Goal: Information Seeking & Learning: Learn about a topic

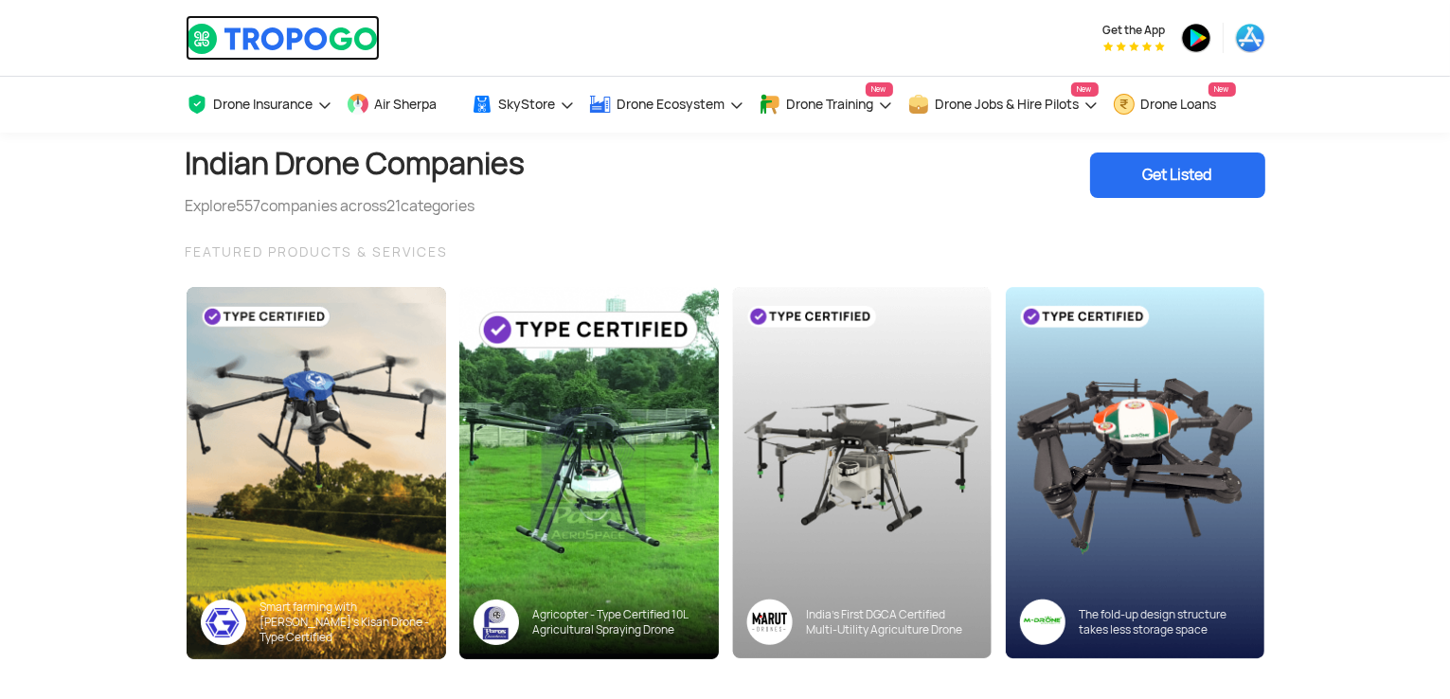
click at [250, 35] on img at bounding box center [283, 39] width 194 height 32
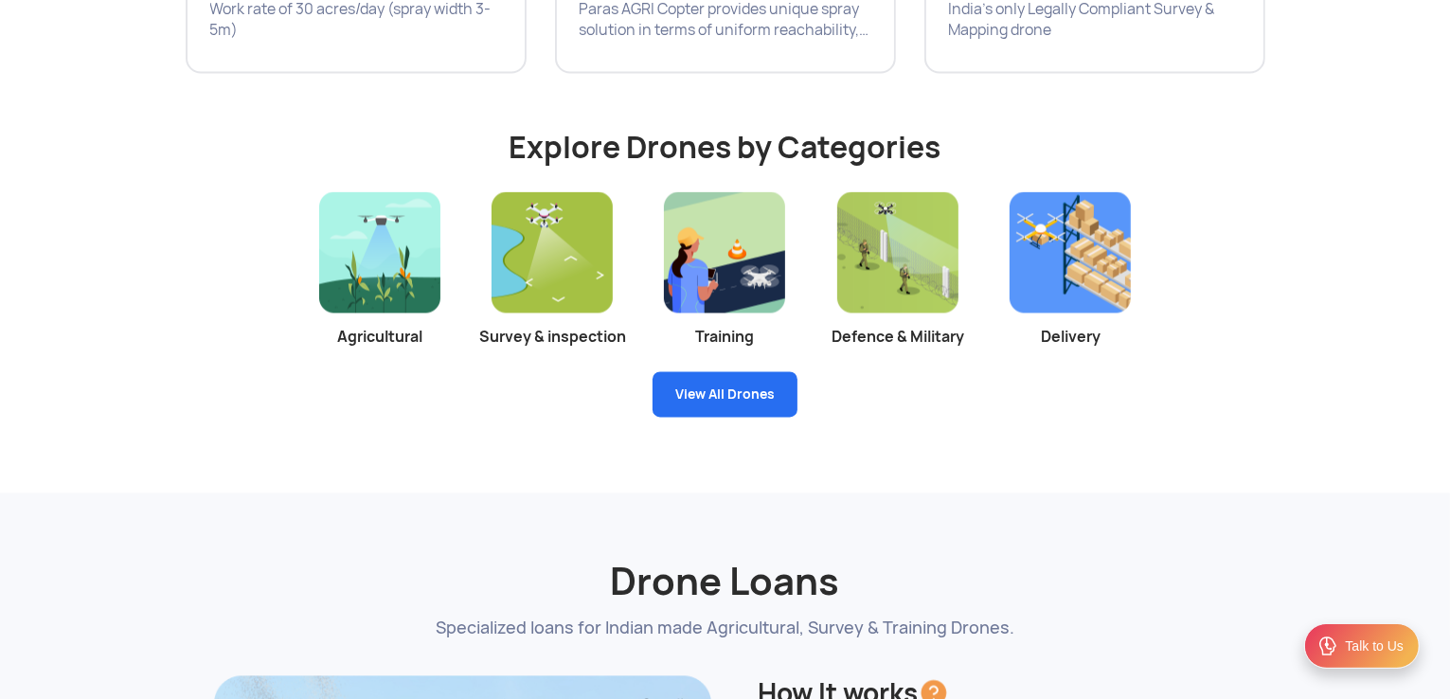
scroll to position [3685, 0]
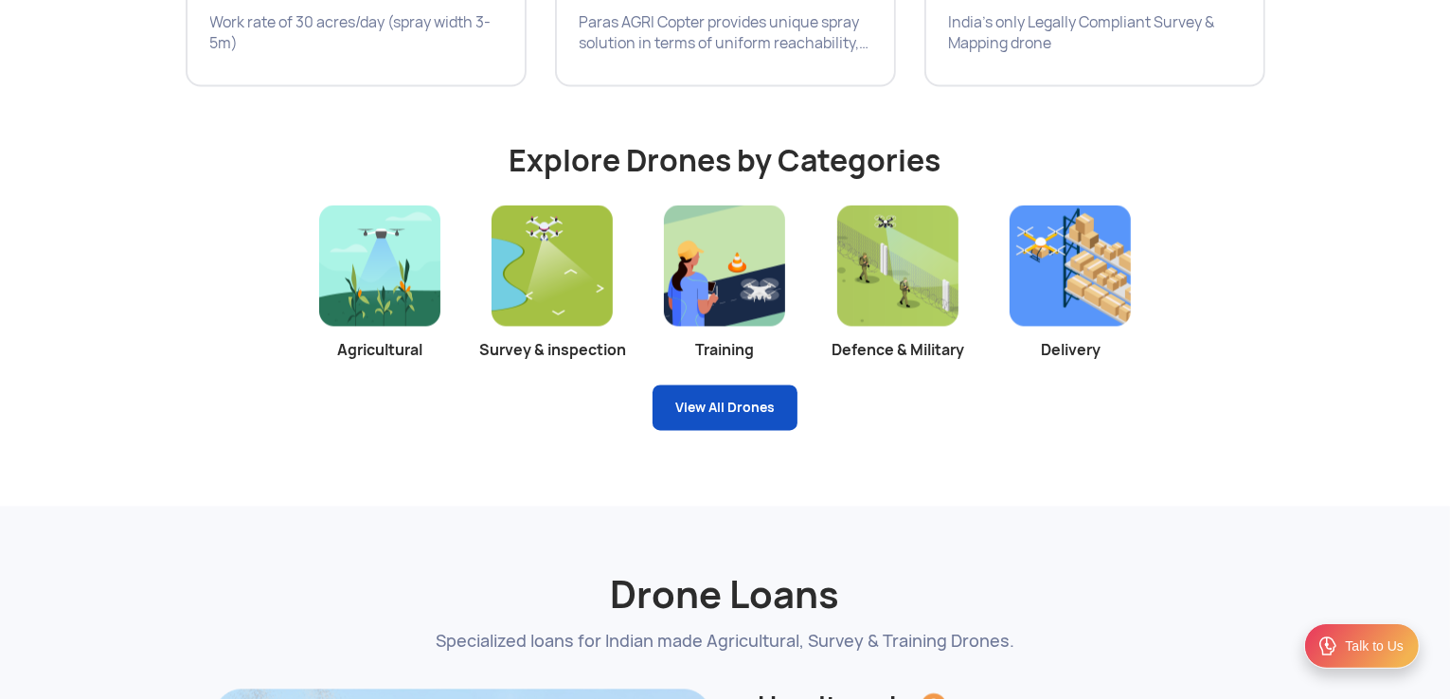
click at [712, 410] on link "View All Drones" at bounding box center [725, 407] width 145 height 45
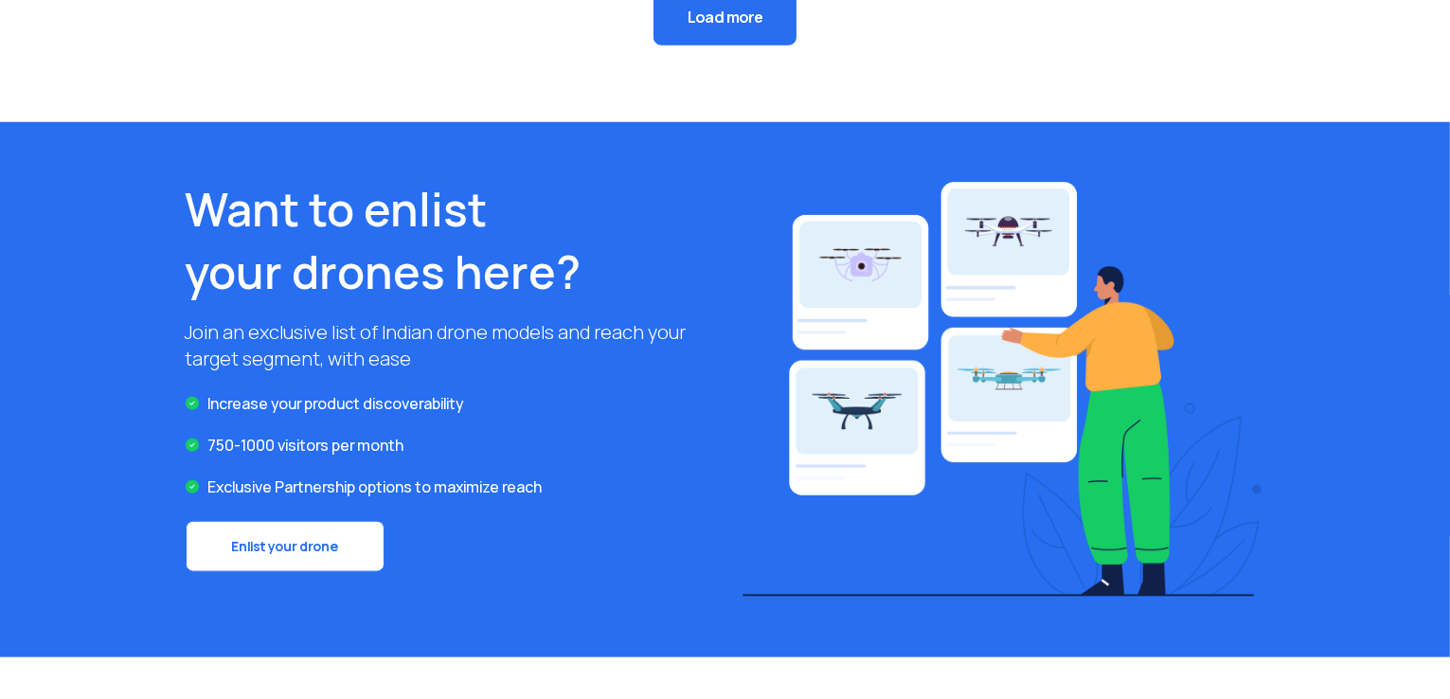
scroll to position [1576, 0]
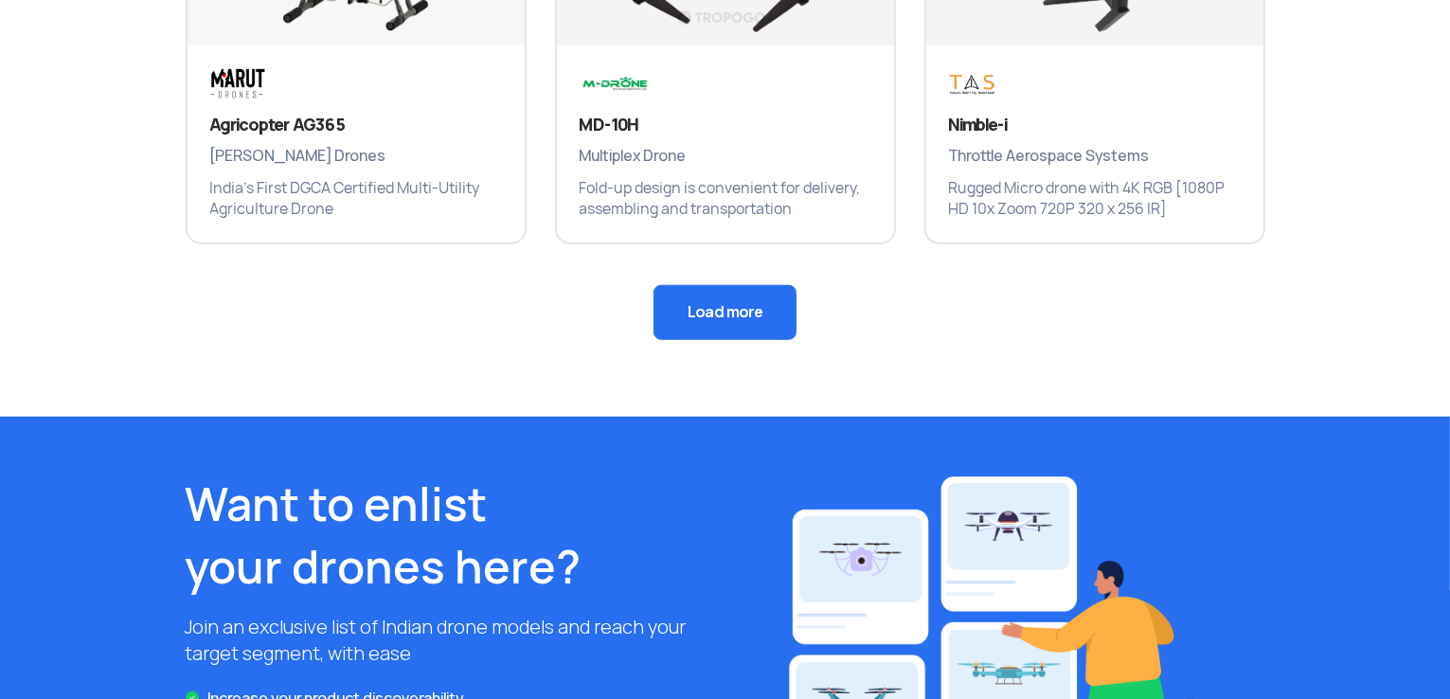
click at [697, 323] on button "Load more" at bounding box center [725, 312] width 143 height 55
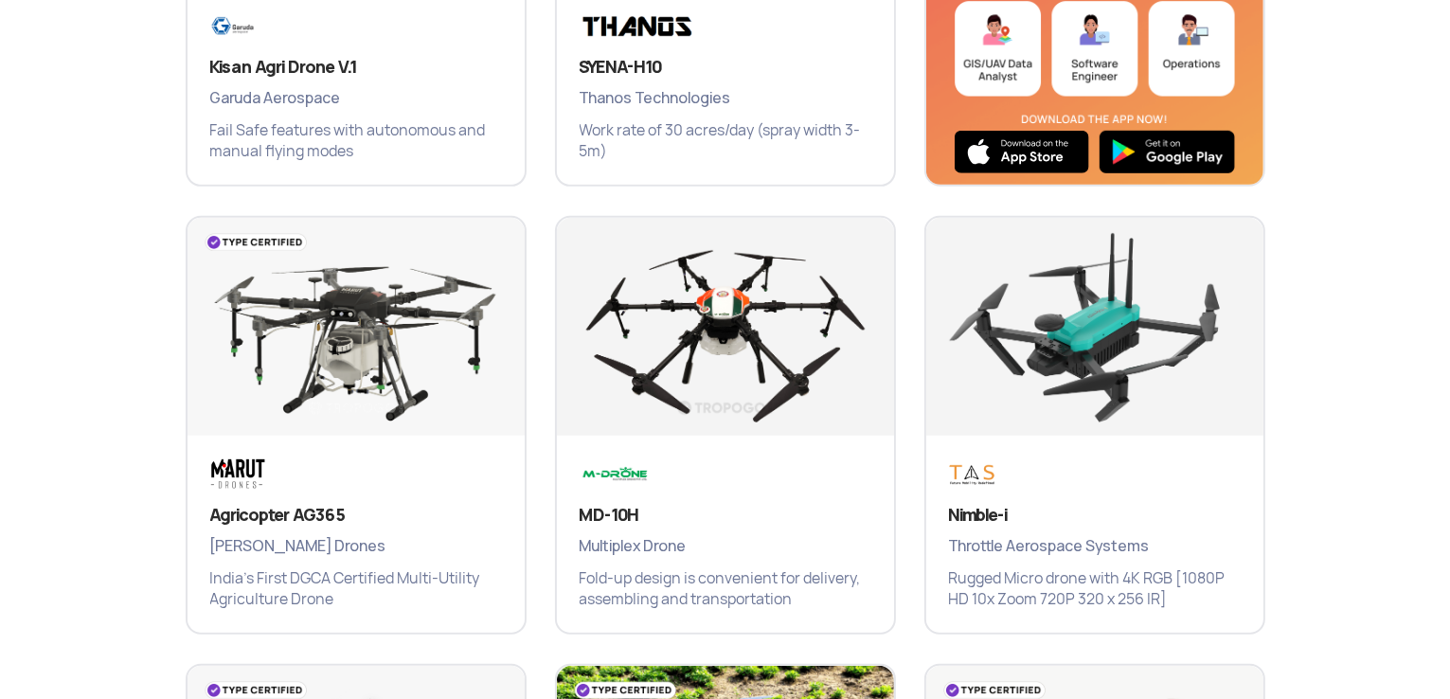
scroll to position [1188, 0]
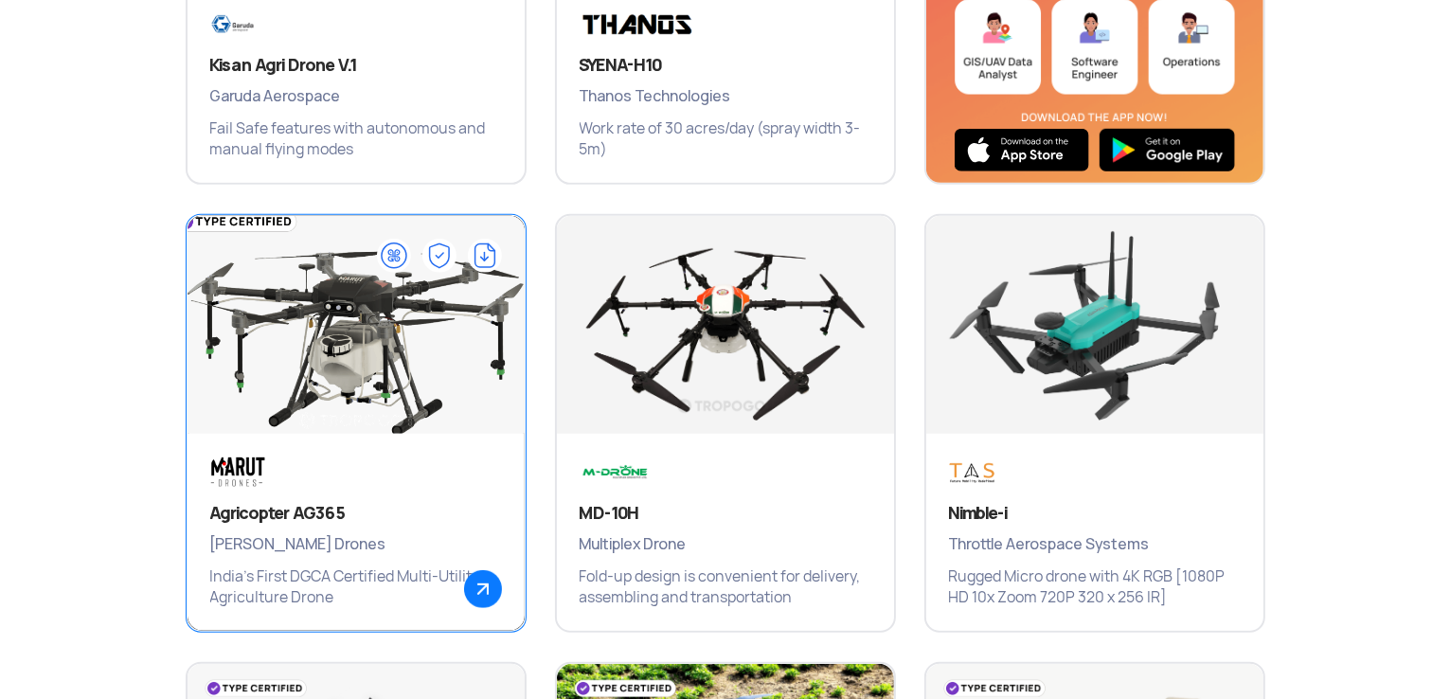
click at [277, 386] on img at bounding box center [355, 334] width 405 height 284
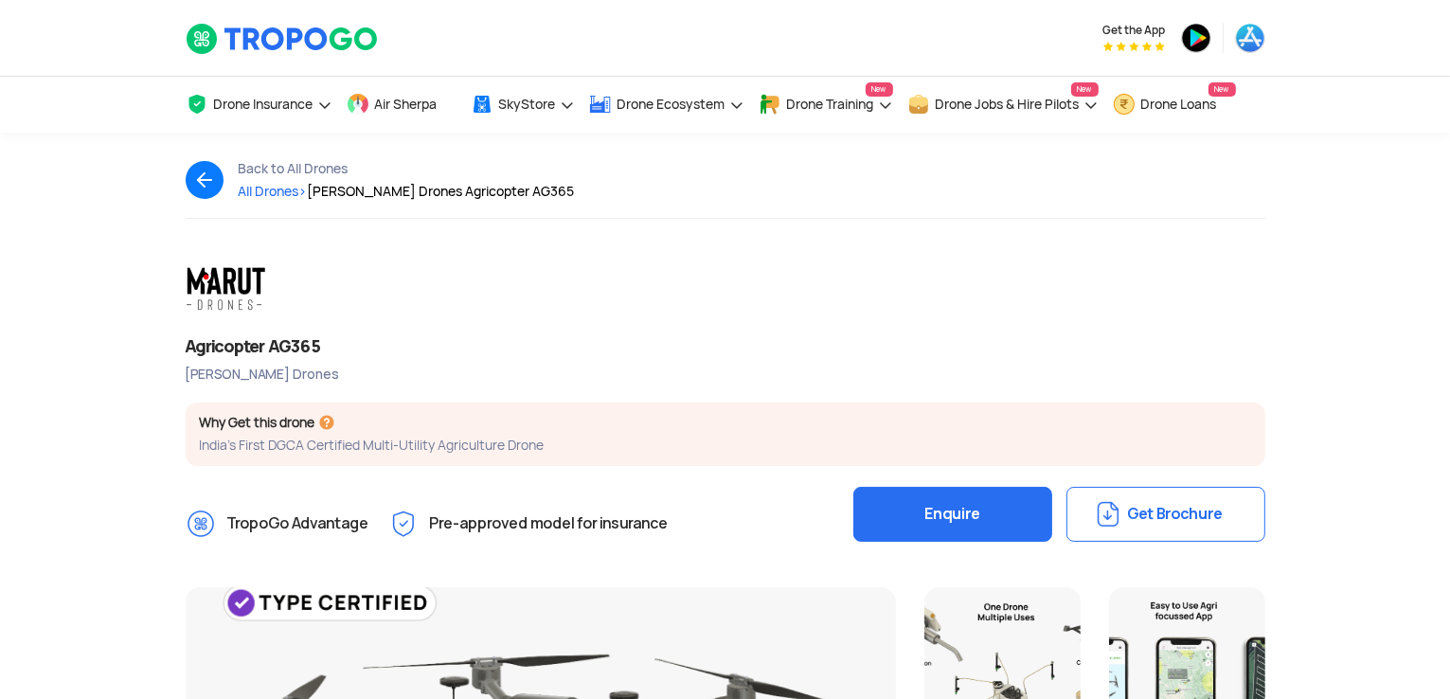
click at [212, 189] on img at bounding box center [212, 180] width 53 height 38
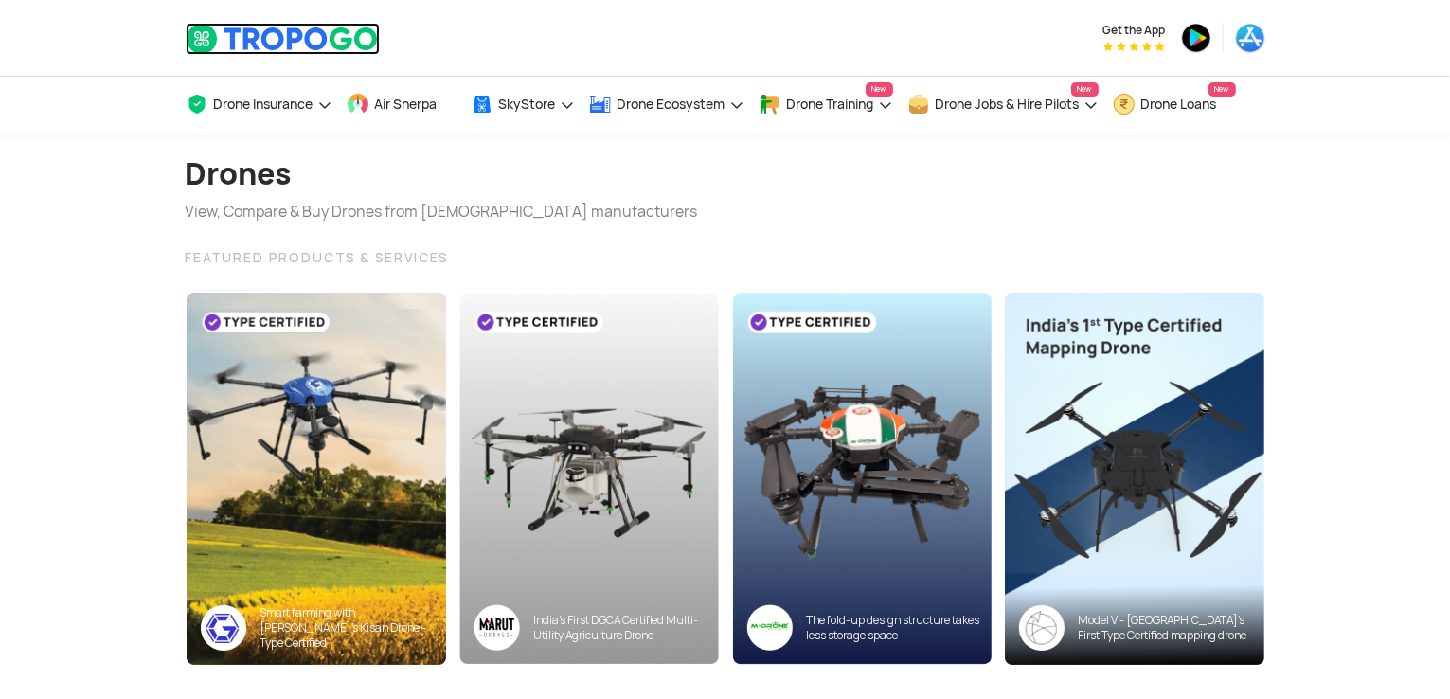
click at [257, 49] on img at bounding box center [283, 39] width 194 height 32
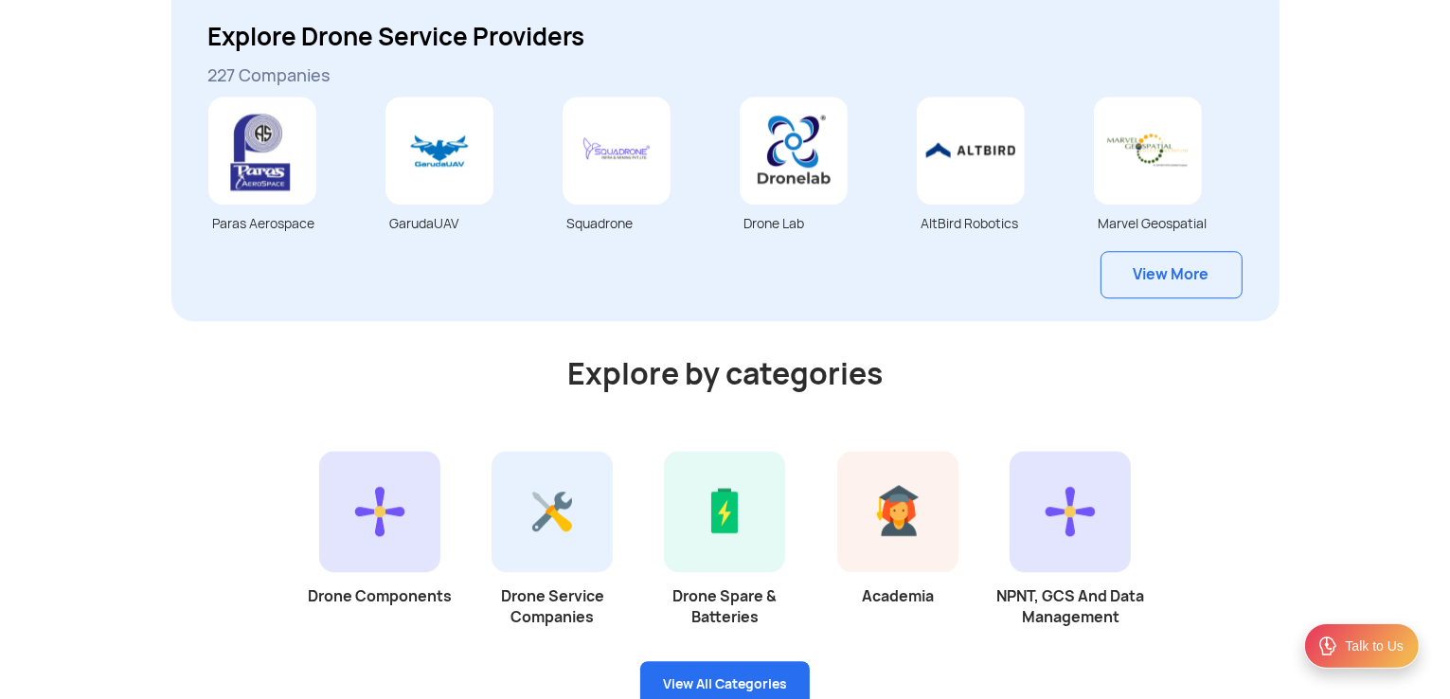
scroll to position [5167, 0]
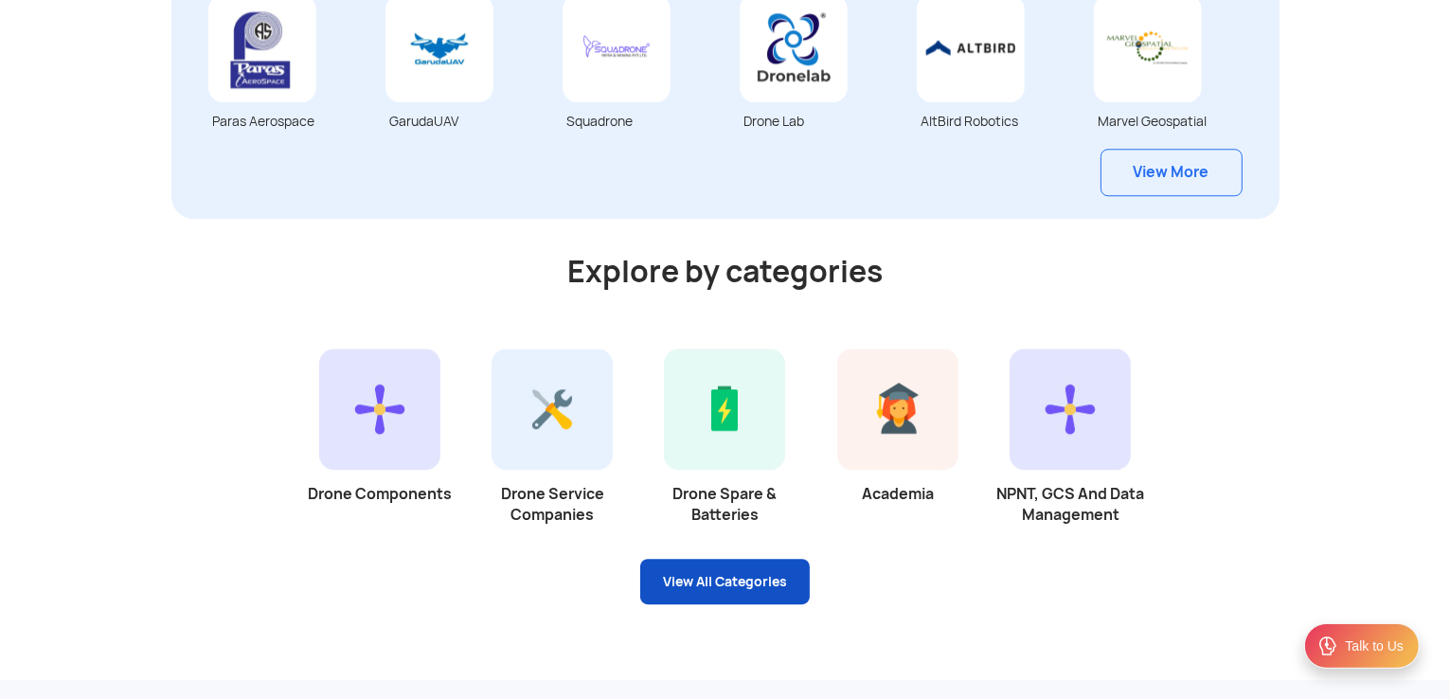
click at [740, 582] on link "View All Categories" at bounding box center [725, 581] width 170 height 45
